Goal: Transaction & Acquisition: Download file/media

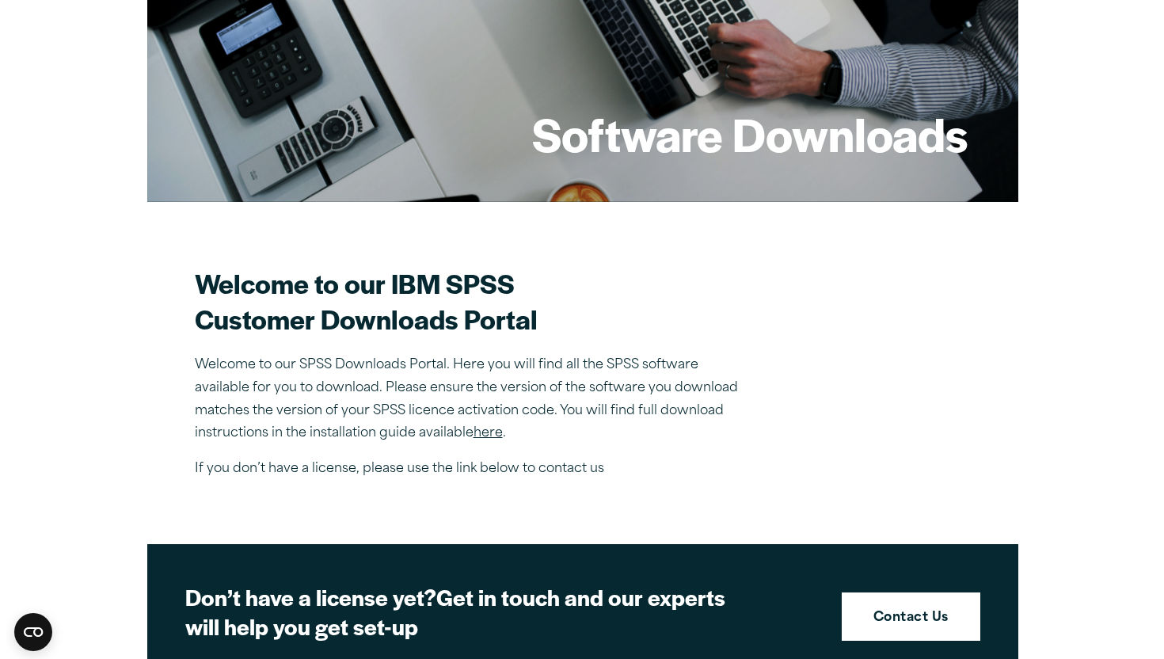
scroll to position [305, 0]
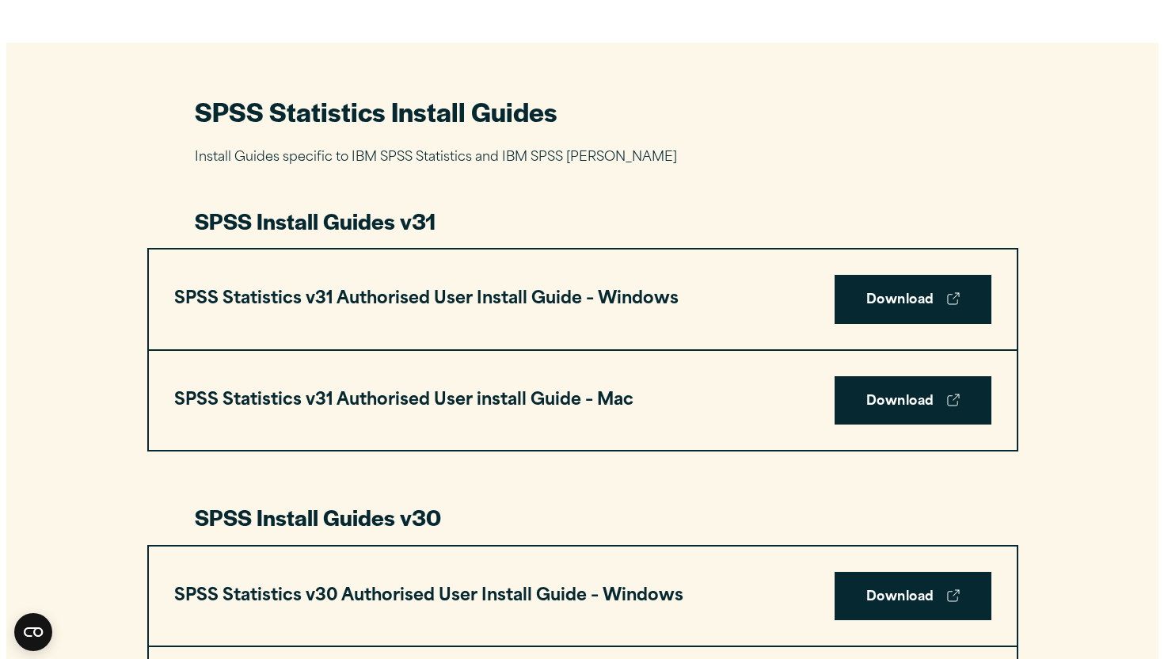
scroll to position [690, 0]
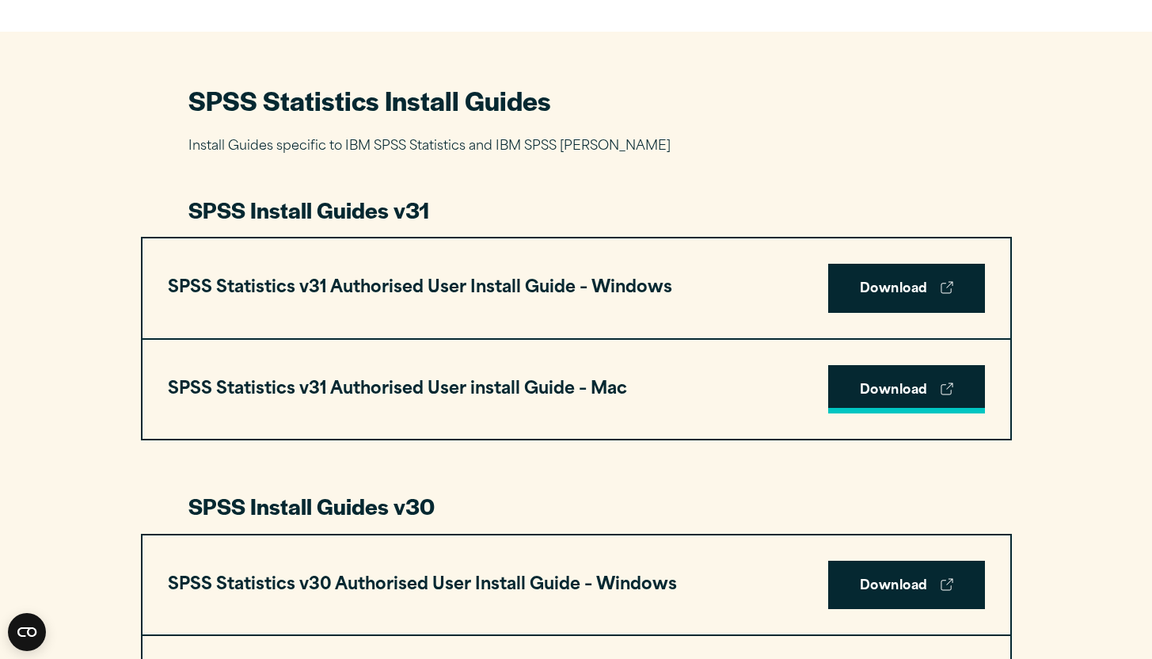
click at [860, 393] on link "Download" at bounding box center [906, 389] width 157 height 49
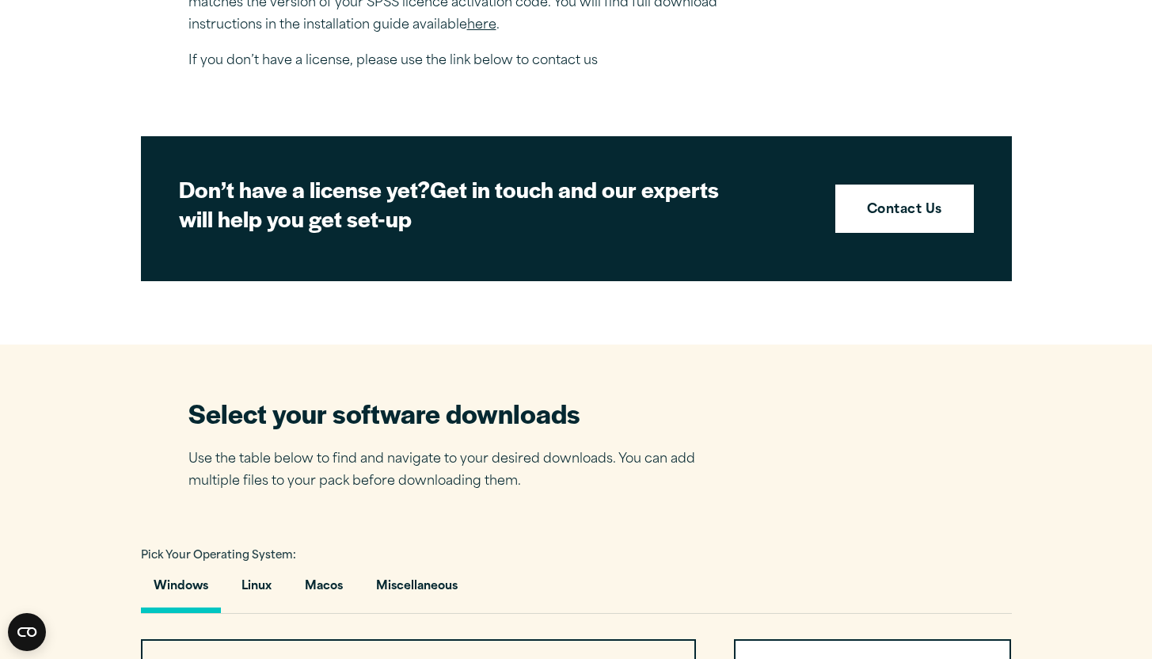
scroll to position [1044, 0]
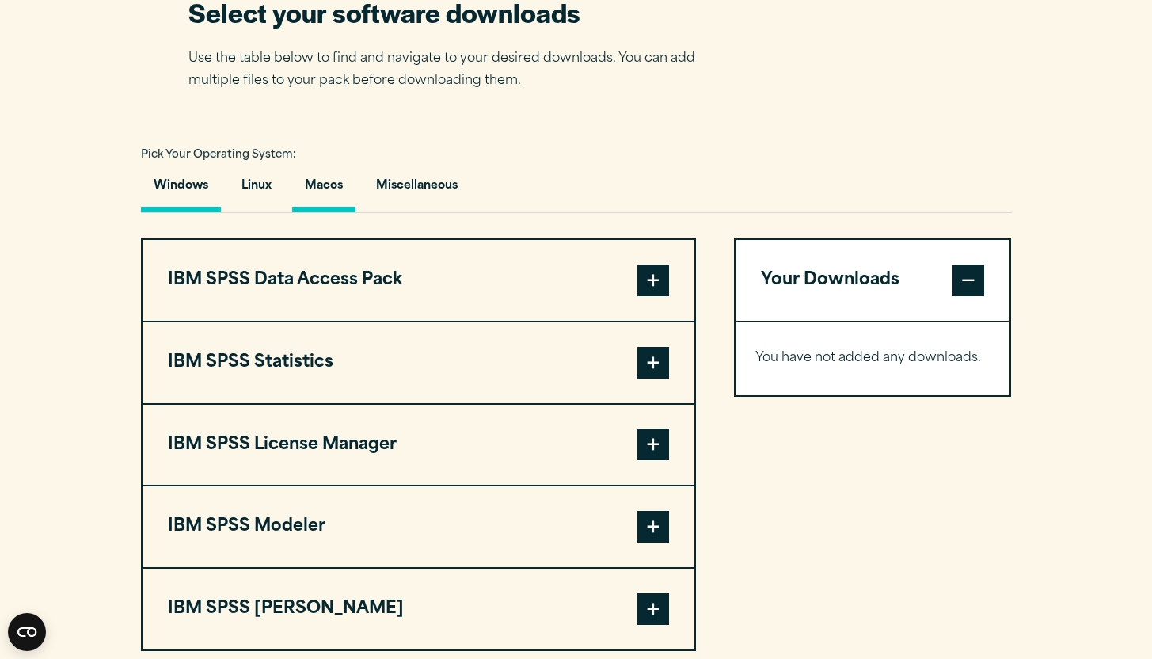
click at [333, 195] on button "Macos" at bounding box center [323, 189] width 63 height 45
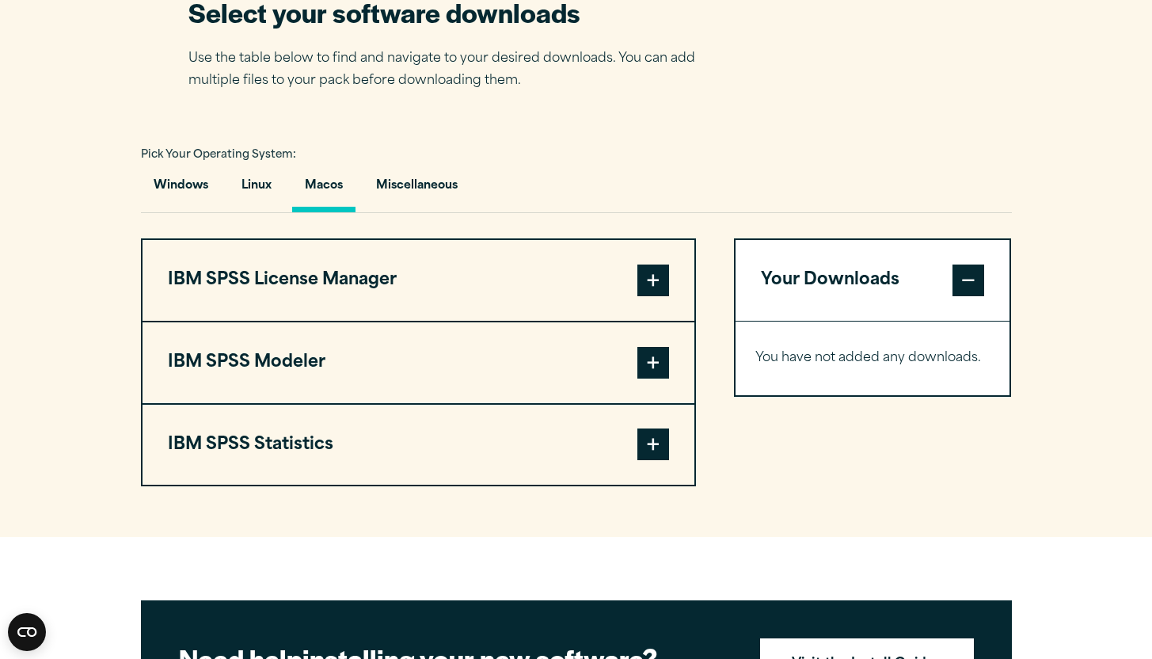
click at [652, 452] on span at bounding box center [653, 444] width 32 height 32
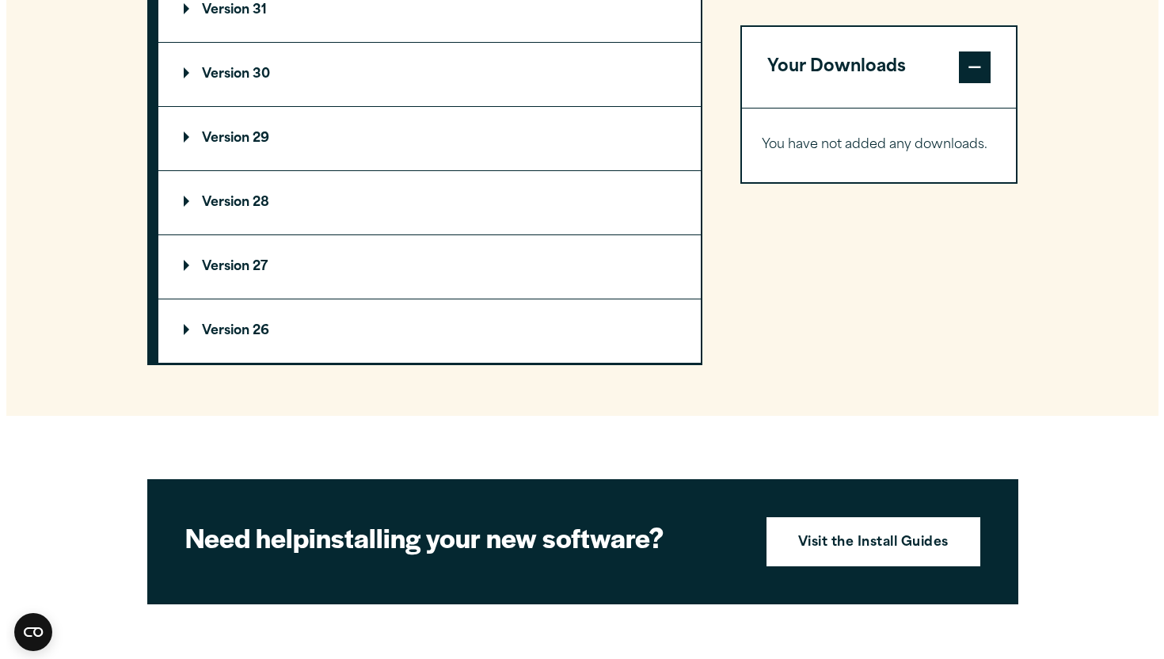
scroll to position [1302, 0]
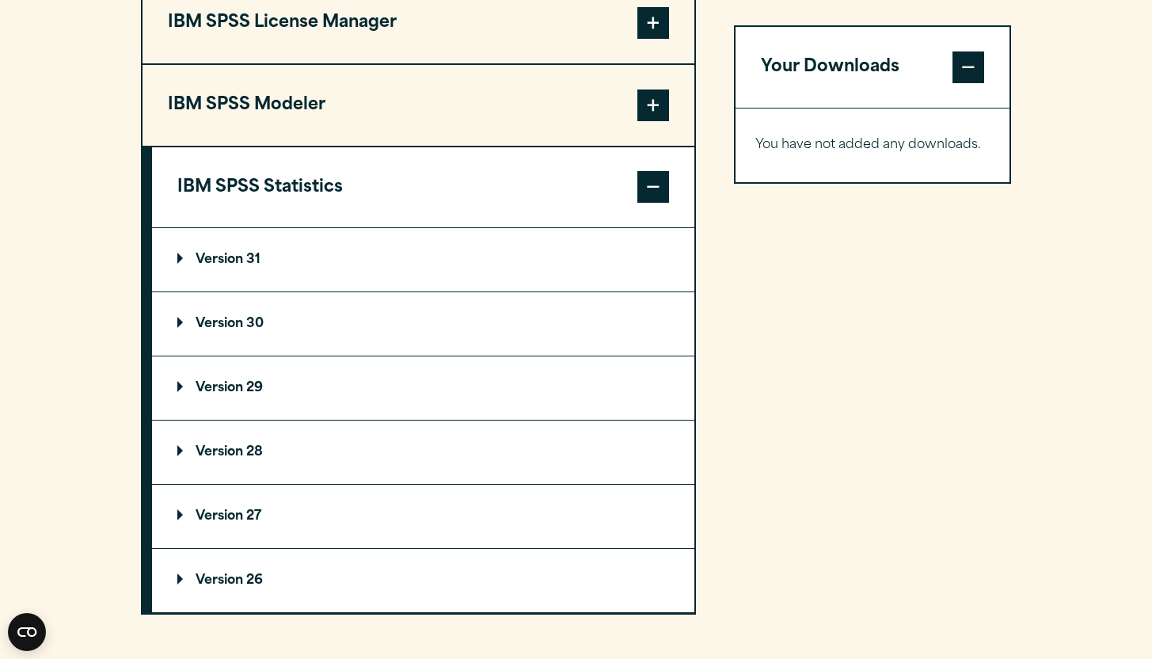
click at [179, 263] on p "Version 31" at bounding box center [218, 259] width 83 height 13
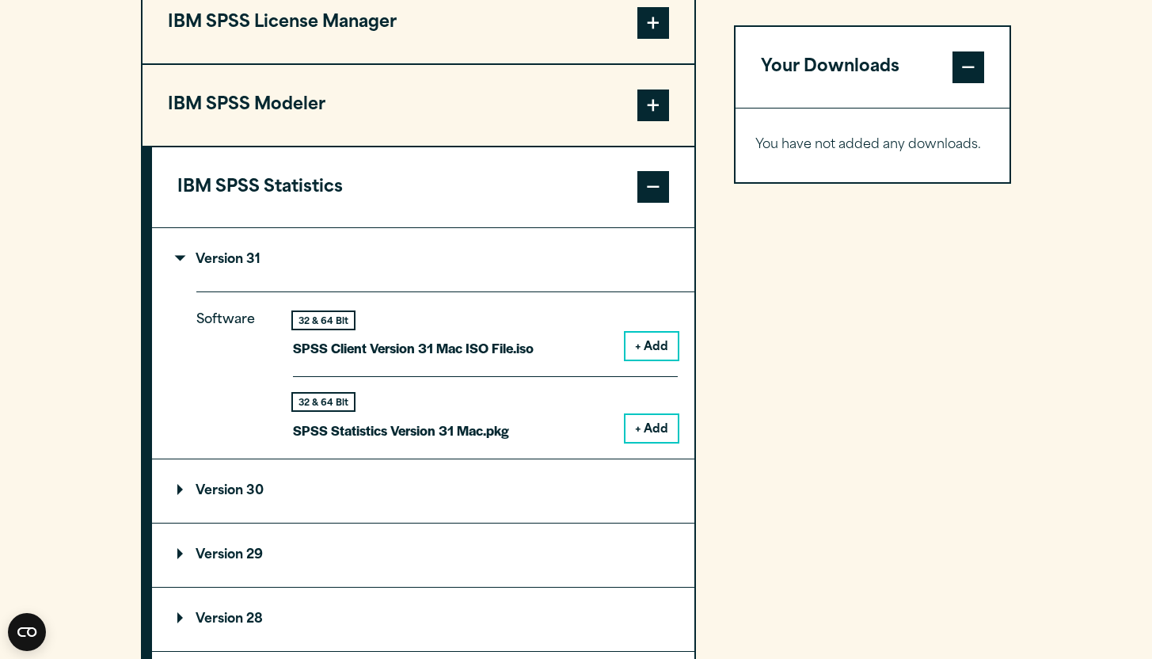
click at [642, 429] on button "+ Add" at bounding box center [651, 428] width 52 height 27
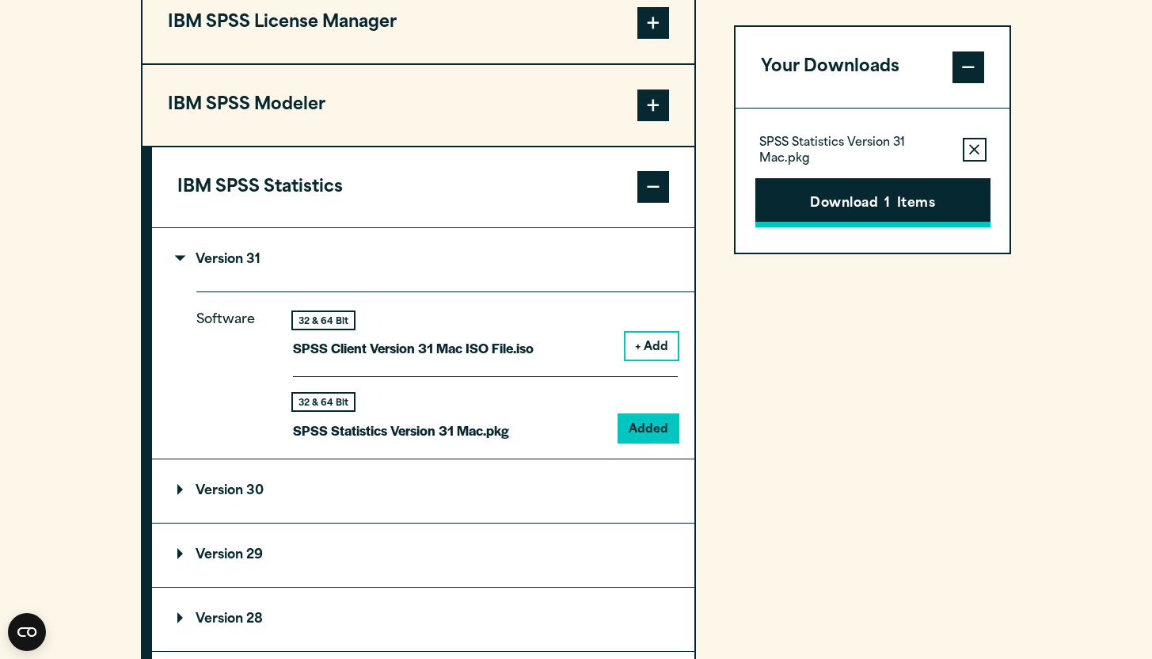
click at [827, 206] on button "Download 1 Items" at bounding box center [872, 202] width 235 height 49
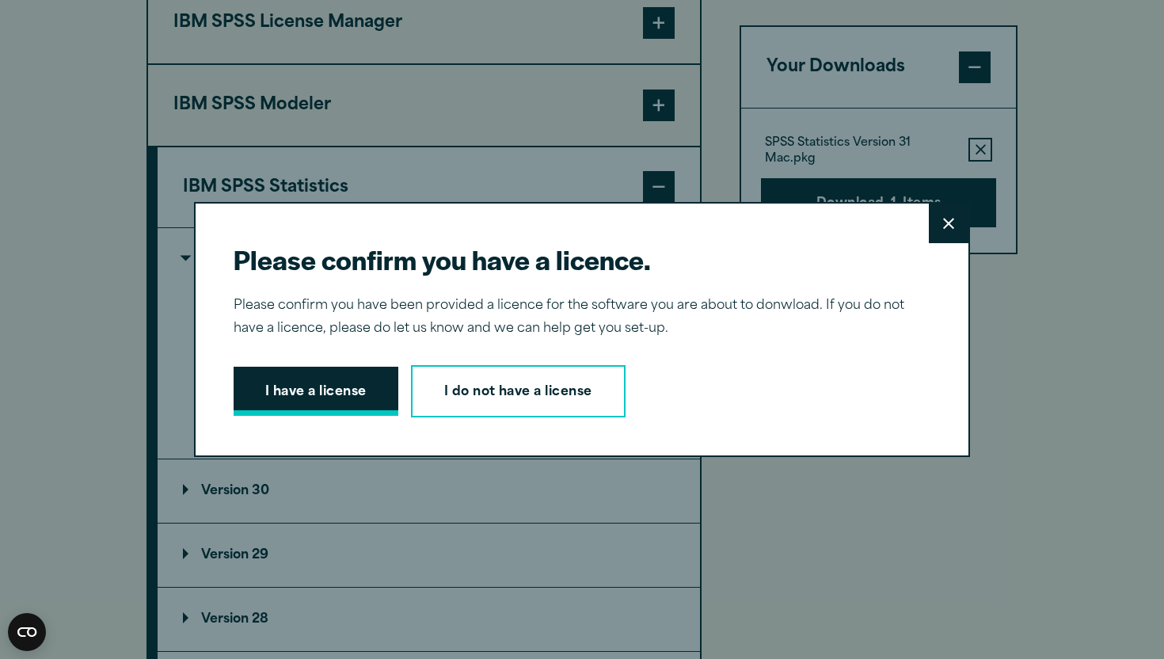
click at [326, 390] on button "I have a license" at bounding box center [316, 391] width 165 height 49
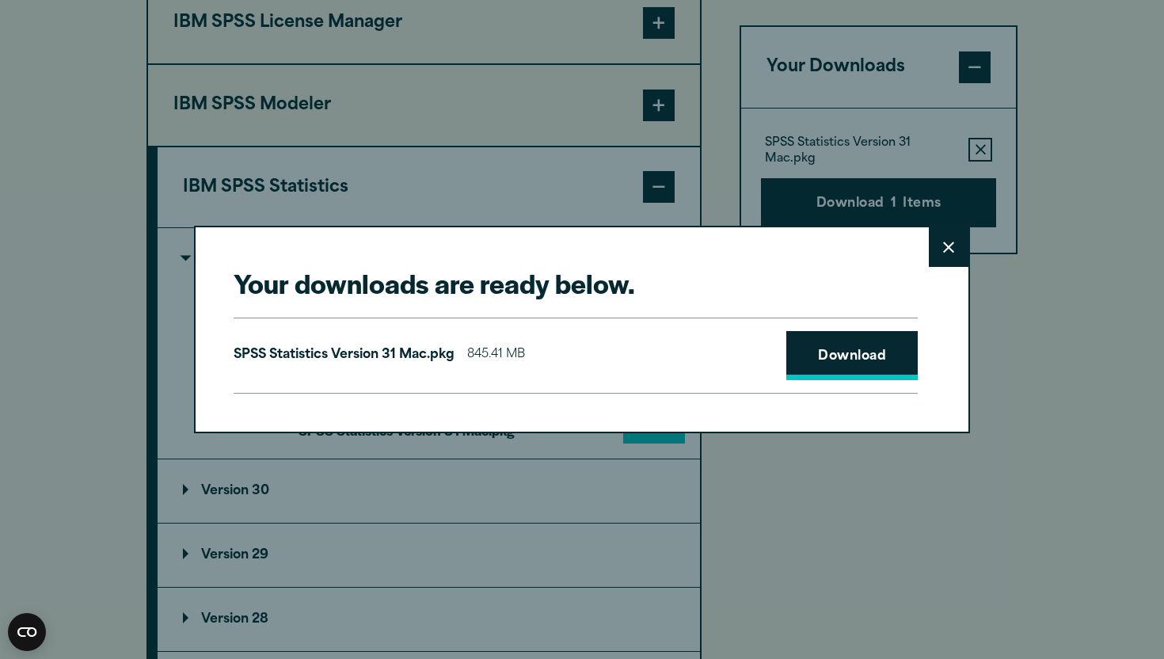
click at [831, 362] on link "Download" at bounding box center [851, 355] width 131 height 49
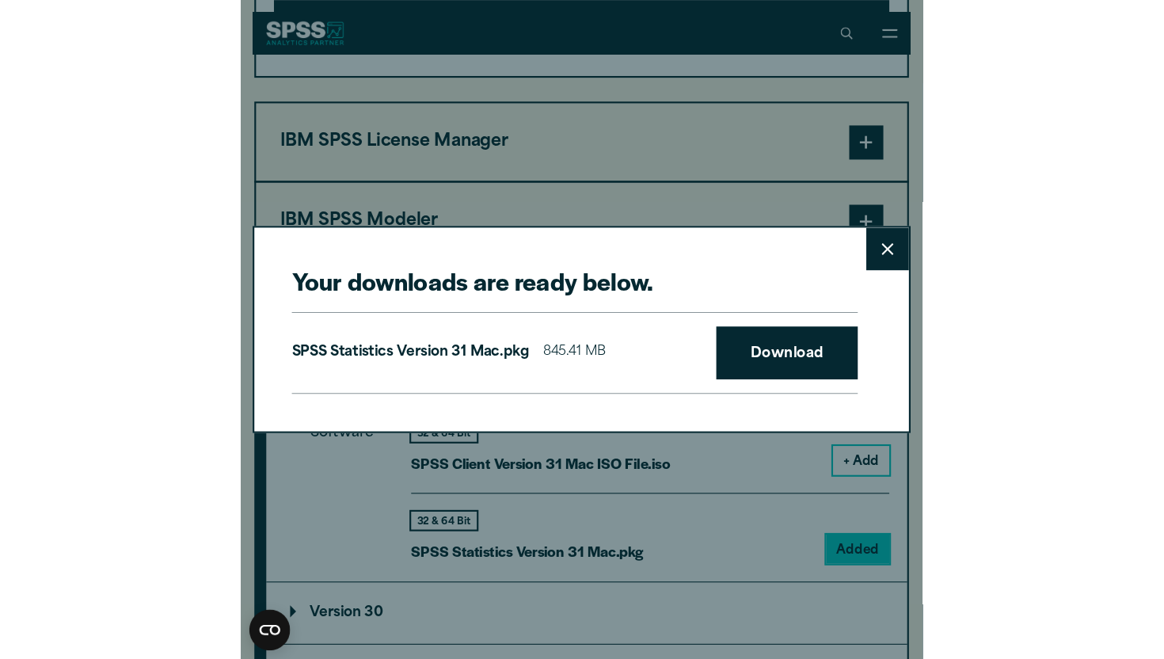
scroll to position [1295, 0]
